Goal: Task Accomplishment & Management: Manage account settings

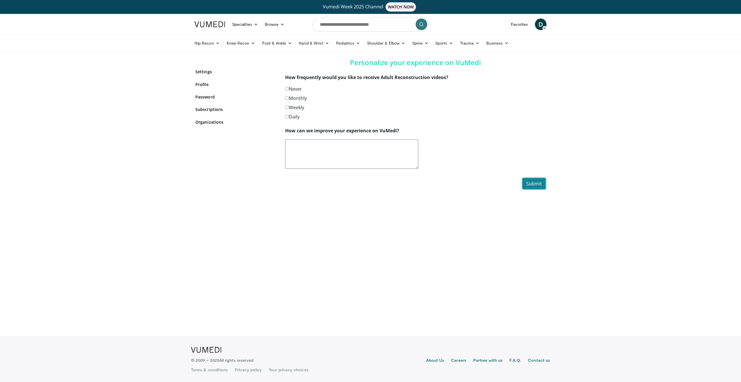
click at [537, 183] on button "Submit" at bounding box center [534, 183] width 23 height 11
click at [536, 182] on button "Submit" at bounding box center [534, 183] width 23 height 11
